Goal: Communication & Community: Share content

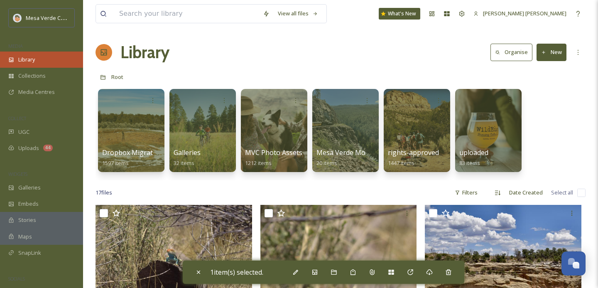
click at [34, 58] on span "Library" at bounding box center [26, 60] width 17 height 8
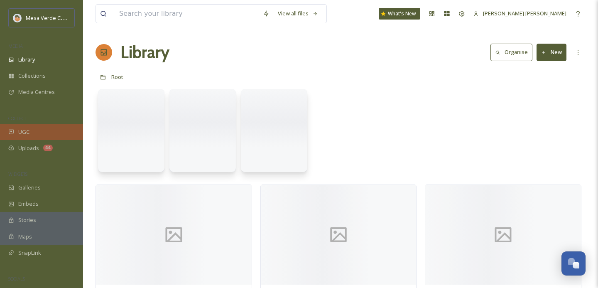
click at [32, 133] on div "UGC" at bounding box center [41, 132] width 83 height 16
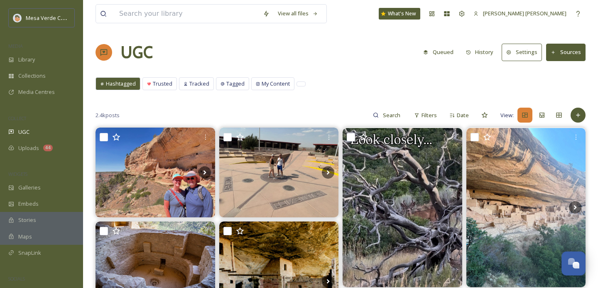
click at [443, 53] on button "Queued" at bounding box center [438, 52] width 39 height 16
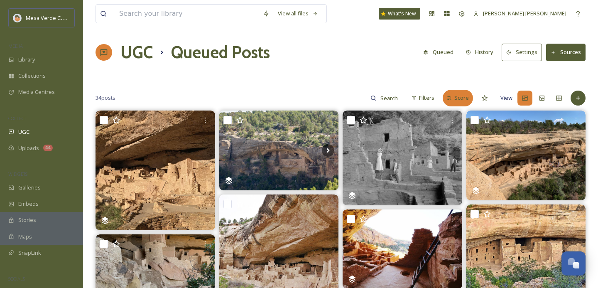
click at [459, 96] on span "Score" at bounding box center [461, 98] width 15 height 8
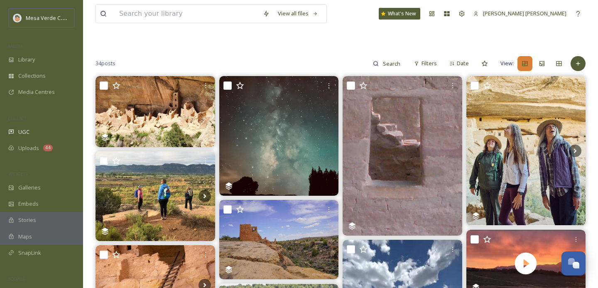
scroll to position [59, 0]
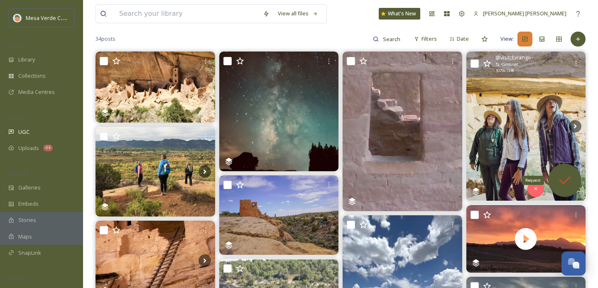
click at [565, 182] on icon at bounding box center [565, 180] width 12 height 8
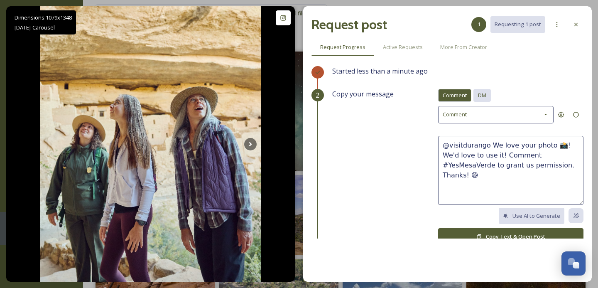
click at [481, 95] on span "DM" at bounding box center [482, 95] width 8 height 8
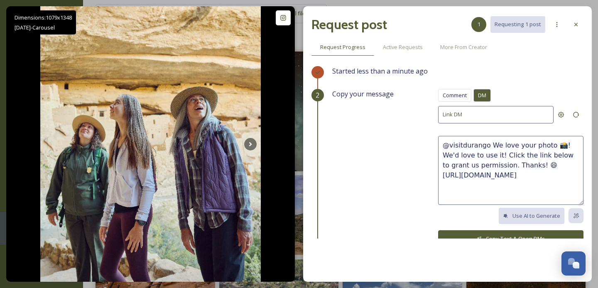
click at [533, 163] on textarea "@visitdurango We love your photo 📸! We'd love to use it! Click the link below t…" at bounding box center [510, 170] width 145 height 69
